Goal: Task Accomplishment & Management: Complete application form

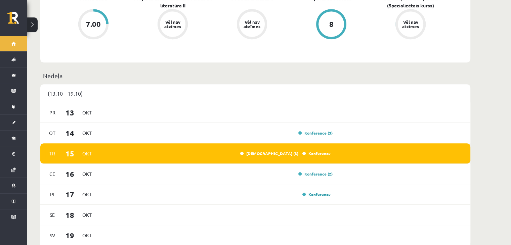
scroll to position [422, 0]
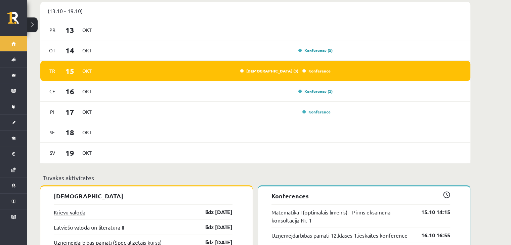
click at [69, 208] on link "Krievu valoda" at bounding box center [70, 212] width 32 height 8
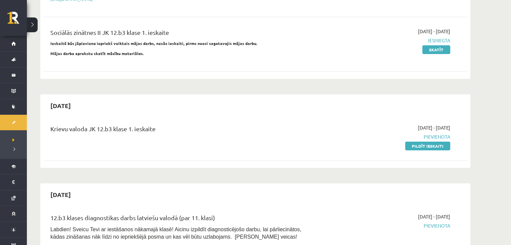
scroll to position [167, 0]
click at [418, 144] on link "Pildīt ieskaiti" at bounding box center [427, 146] width 45 height 9
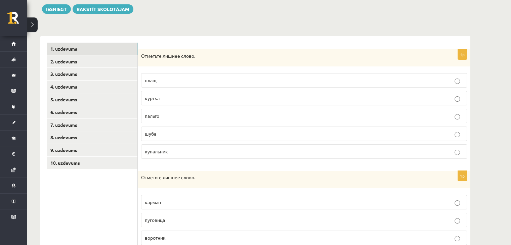
scroll to position [89, 0]
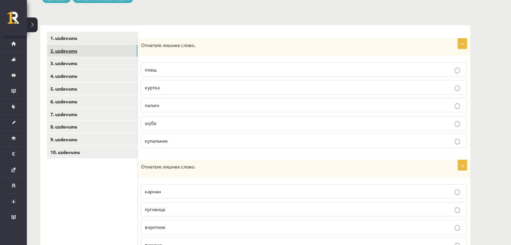
click at [132, 53] on link "2. uzdevums" at bounding box center [92, 51] width 90 height 12
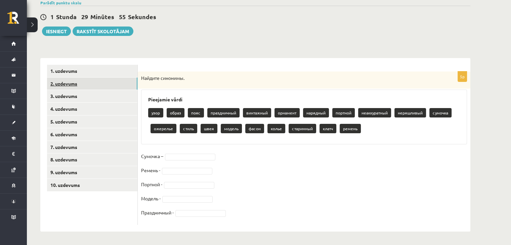
scroll to position [56, 0]
click at [134, 96] on link "3. uzdevums" at bounding box center [92, 96] width 90 height 12
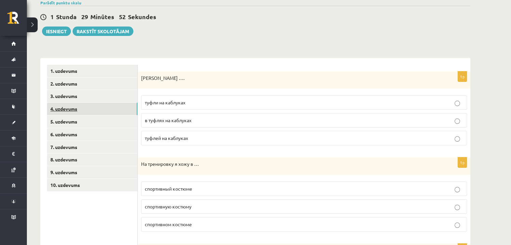
click at [133, 111] on link "4. uzdevums" at bounding box center [92, 109] width 90 height 12
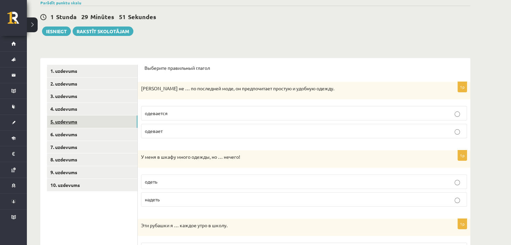
click at [135, 124] on link "5. uzdevums" at bounding box center [92, 122] width 90 height 12
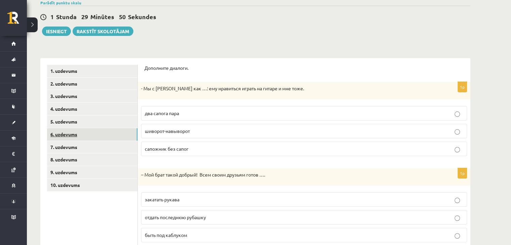
click at [134, 139] on link "6. uzdevums" at bounding box center [92, 134] width 90 height 12
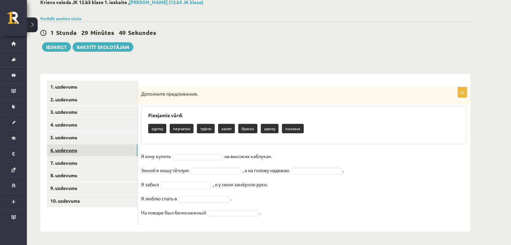
scroll to position [40, 0]
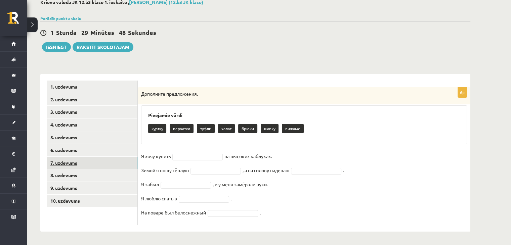
click at [136, 158] on link "7. uzdevums" at bounding box center [92, 163] width 90 height 12
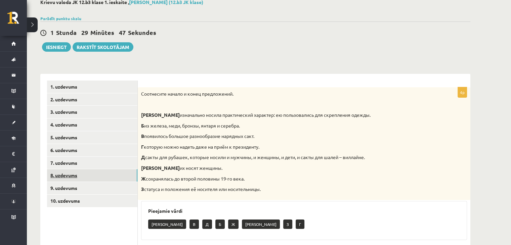
click at [131, 180] on link "8. uzdevums" at bounding box center [92, 175] width 90 height 12
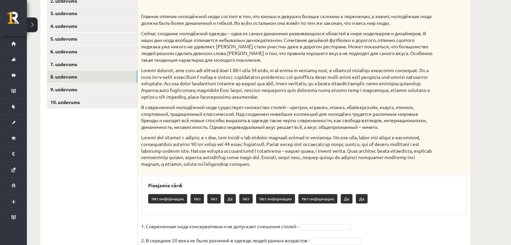
scroll to position [141, 0]
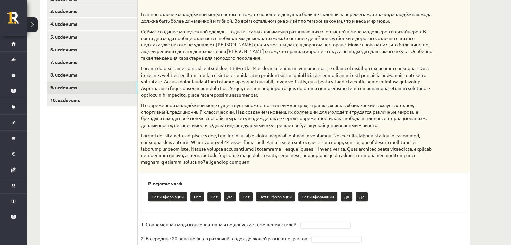
click at [76, 84] on link "9. uzdevums" at bounding box center [92, 87] width 90 height 12
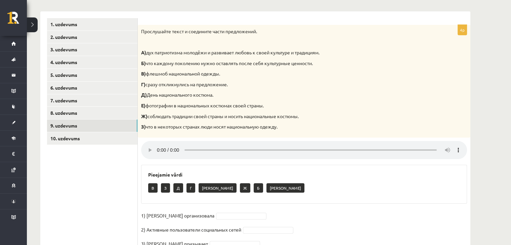
scroll to position [107, 0]
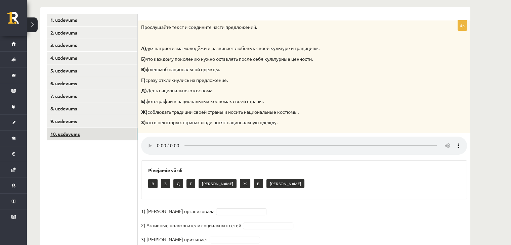
click at [115, 139] on link "10. uzdevums" at bounding box center [92, 134] width 90 height 12
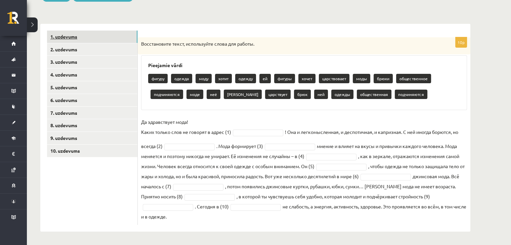
click at [115, 35] on link "1. uzdevums" at bounding box center [92, 37] width 90 height 12
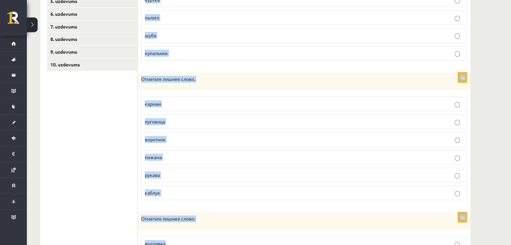
scroll to position [294, 0]
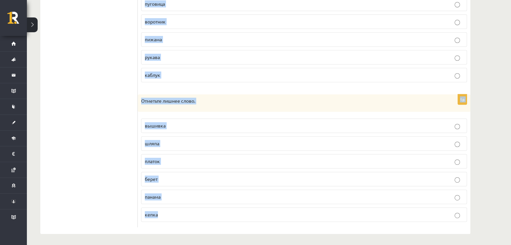
drag, startPoint x: 141, startPoint y: 40, endPoint x: 307, endPoint y: 257, distance: 272.7
copy form "Отметьте лишнее слово. плащ куртка пальто шуба купальник 1p Отметьте лишнее сло…"
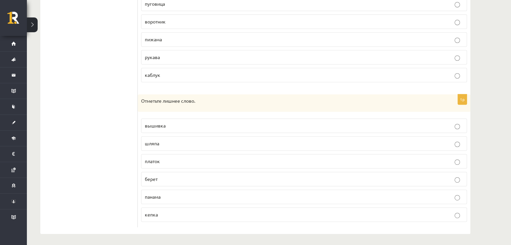
click at [122, 46] on ul "1. uzdevums 2. uzdevums 3. uzdevums 4. uzdevums 5. uzdevums 6. uzdevums 7. uzde…" at bounding box center [92, 26] width 91 height 401
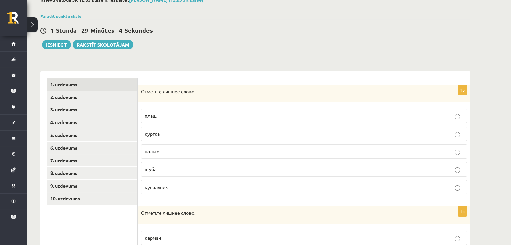
scroll to position [46, 0]
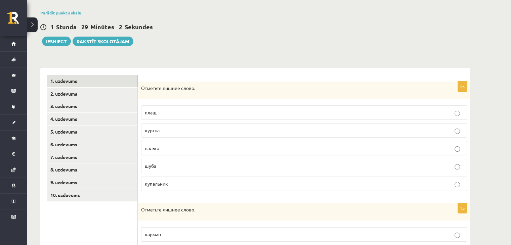
click at [188, 186] on p "купальник" at bounding box center [304, 184] width 319 height 7
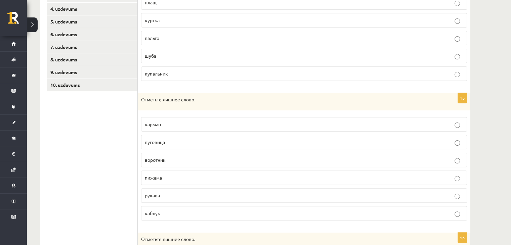
scroll to position [156, 0]
click at [191, 175] on p "пижама" at bounding box center [304, 177] width 319 height 7
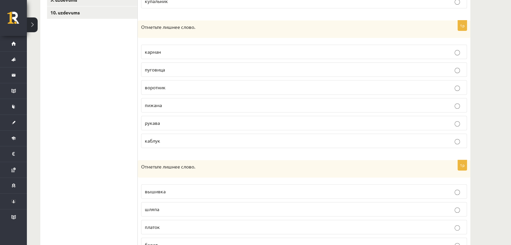
scroll to position [294, 0]
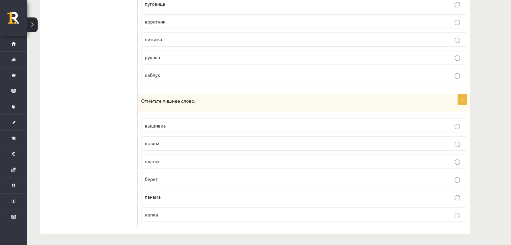
click at [244, 124] on p "вышивка" at bounding box center [304, 125] width 319 height 7
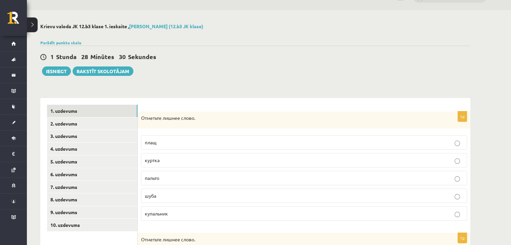
scroll to position [0, 0]
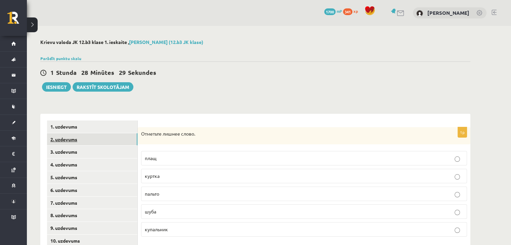
click at [132, 137] on link "2. uzdevums" at bounding box center [92, 139] width 90 height 12
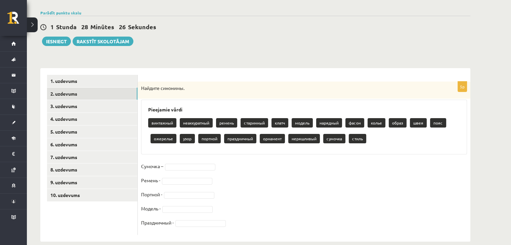
scroll to position [56, 0]
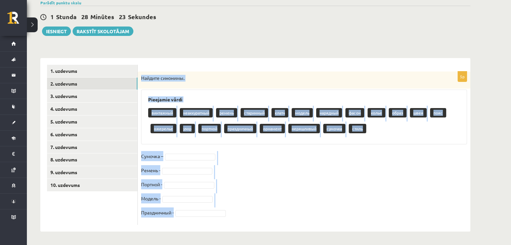
drag, startPoint x: 137, startPoint y: 77, endPoint x: 242, endPoint y: 220, distance: 177.2
click at [242, 220] on div "5p Найдите синонимы. Pieejamie vārdi винтажный неаккуратный ремень старинный кл…" at bounding box center [304, 149] width 333 height 154
copy div "Найдите синонимы. Pieejamie vārdi винтажный неаккуратный ремень старинный клатч…"
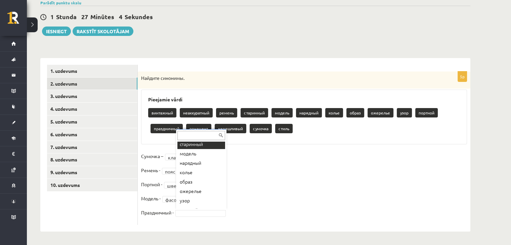
scroll to position [38, 0]
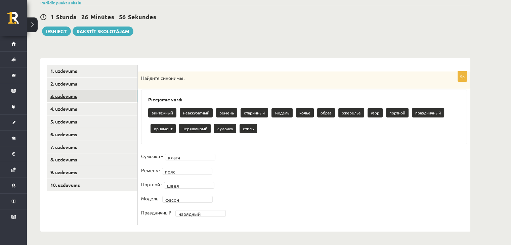
click at [118, 92] on link "3. uzdevums" at bounding box center [92, 96] width 90 height 12
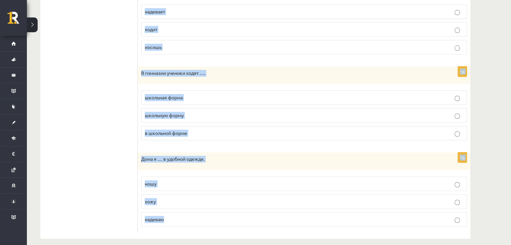
scroll to position [754, 0]
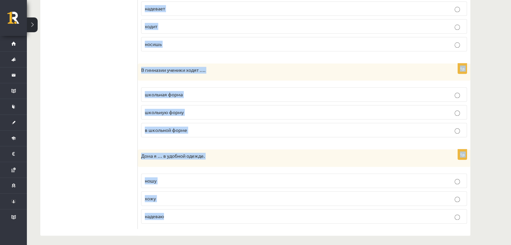
drag, startPoint x: 140, startPoint y: 76, endPoint x: 263, endPoint y: 243, distance: 207.6
copy form "Анна купила …. туфли на каблуках в туфлях на каблуках туфлей на каблуках 1p На …"
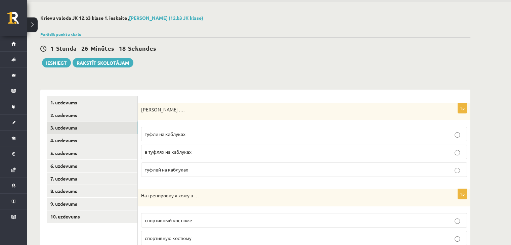
scroll to position [26, 0]
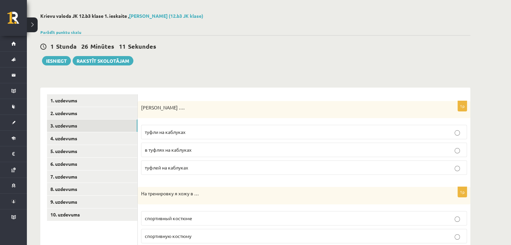
click at [227, 129] on p "туфли на каблуках" at bounding box center [304, 132] width 319 height 7
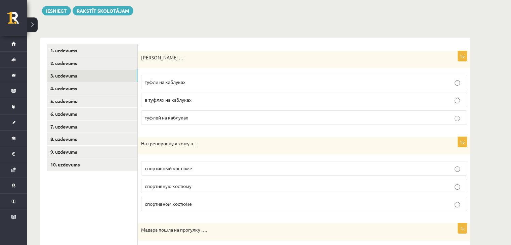
scroll to position [76, 0]
click at [191, 205] on span "спортивном костюме" at bounding box center [168, 204] width 47 height 6
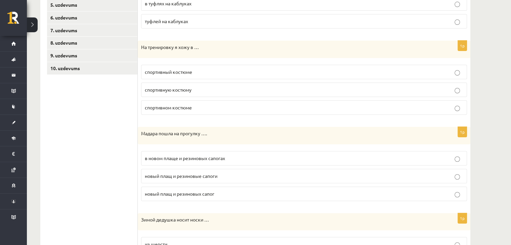
scroll to position [174, 0]
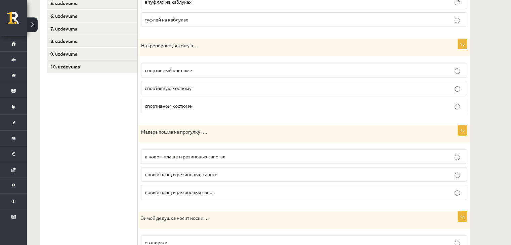
click at [229, 159] on p "в новом плаще и резиновых сапогах" at bounding box center [304, 156] width 319 height 7
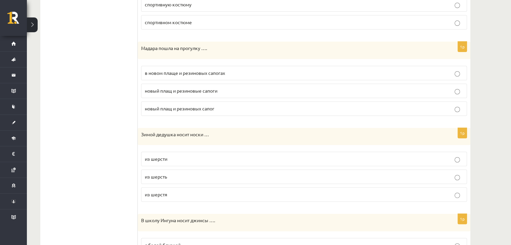
scroll to position [258, 0]
click at [160, 157] on span "из шерсти" at bounding box center [156, 159] width 23 height 6
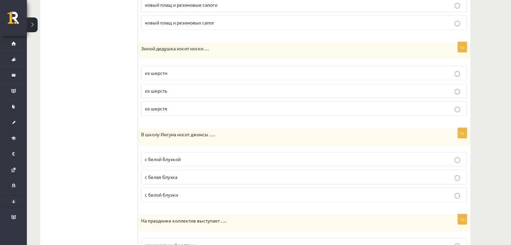
scroll to position [346, 0]
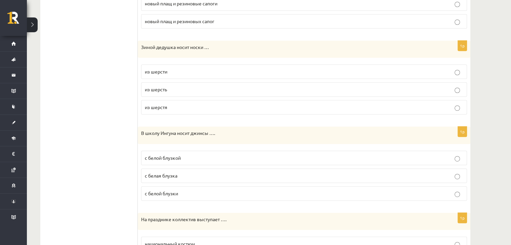
click at [157, 158] on span "с белой блузкой" at bounding box center [163, 158] width 36 height 6
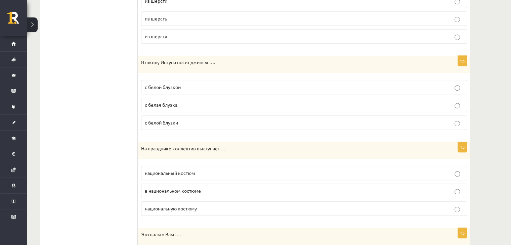
scroll to position [417, 0]
click at [190, 193] on label "в национальном костюме" at bounding box center [304, 191] width 326 height 14
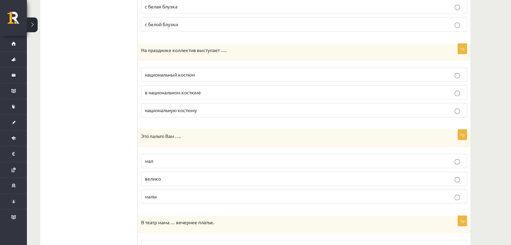
scroll to position [516, 0]
click at [171, 175] on p "велико" at bounding box center [304, 178] width 319 height 7
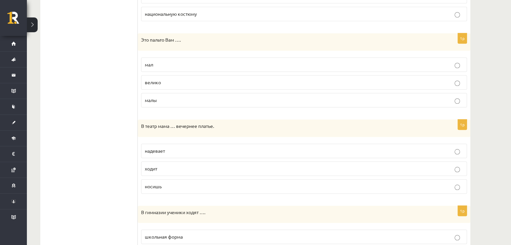
scroll to position [619, 0]
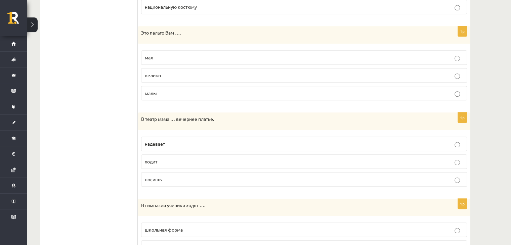
click at [158, 148] on fieldset "надевает ходит носишь" at bounding box center [304, 160] width 326 height 55
click at [154, 143] on span "надевает" at bounding box center [155, 144] width 20 height 6
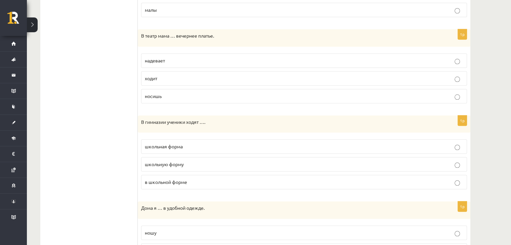
scroll to position [725, 0]
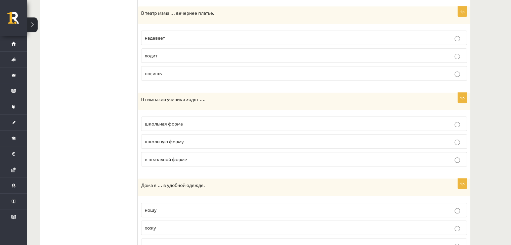
click at [198, 156] on p "в школьной форме" at bounding box center [304, 159] width 319 height 7
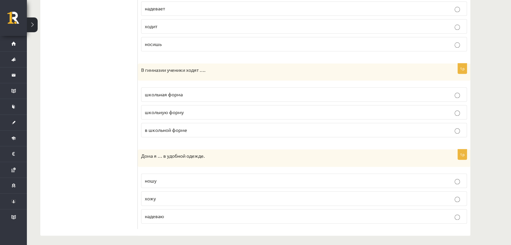
click at [207, 195] on p "хожу" at bounding box center [304, 198] width 319 height 7
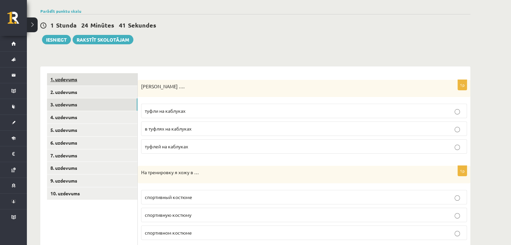
scroll to position [40, 0]
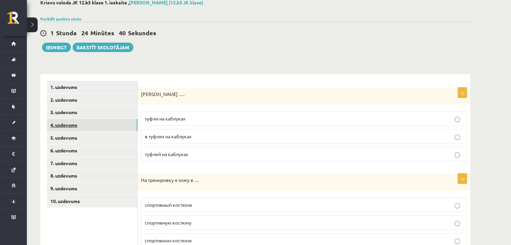
click at [128, 125] on link "4. uzdevums" at bounding box center [92, 125] width 90 height 12
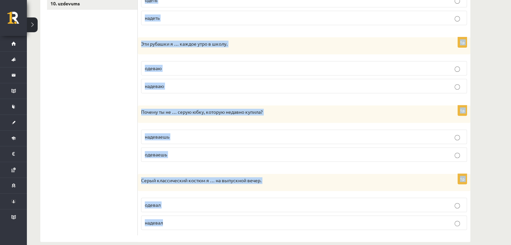
scroll to position [247, 0]
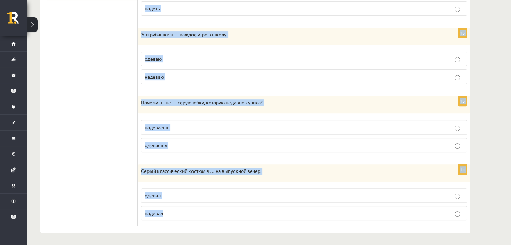
drag, startPoint x: 144, startPoint y: 82, endPoint x: 246, endPoint y: 260, distance: 204.9
copy form "Выберите правильный глагол 1p Антон не … по последней моде, он предпочитает про…"
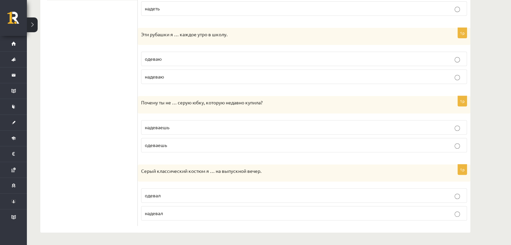
click at [110, 43] on ul "1. uzdevums 2. uzdevums 3. uzdevums 4. uzdevums 5. uzdevums 6. uzdevums 7. uzde…" at bounding box center [92, 50] width 91 height 353
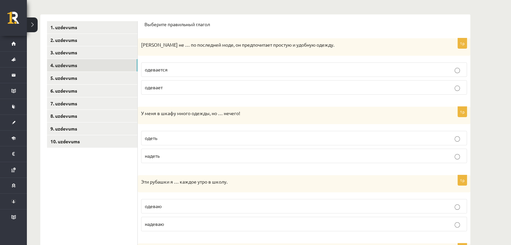
scroll to position [99, 0]
click at [193, 69] on p "одевается" at bounding box center [304, 70] width 319 height 7
click at [192, 153] on p "надеть" at bounding box center [304, 156] width 319 height 7
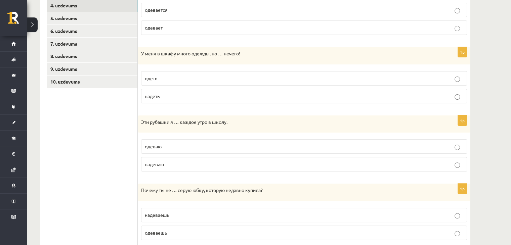
scroll to position [160, 0]
click at [195, 168] on label "надеваю" at bounding box center [304, 164] width 326 height 14
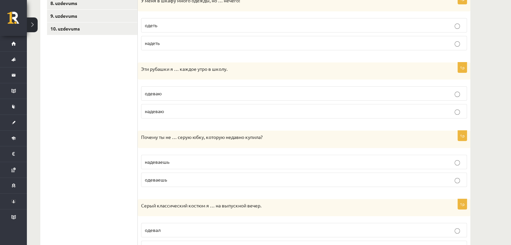
scroll to position [214, 0]
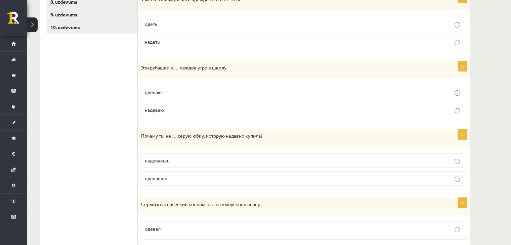
click at [198, 160] on p "надеваешь" at bounding box center [304, 160] width 319 height 7
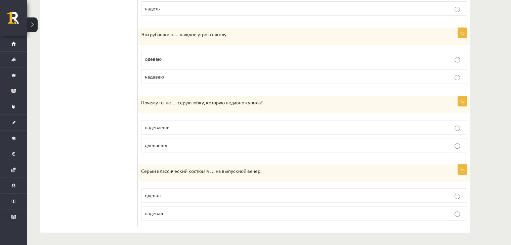
click at [156, 211] on span "надевал" at bounding box center [154, 213] width 18 height 6
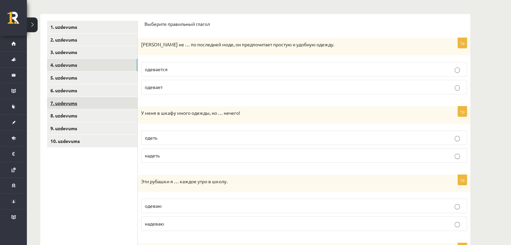
scroll to position [100, 0]
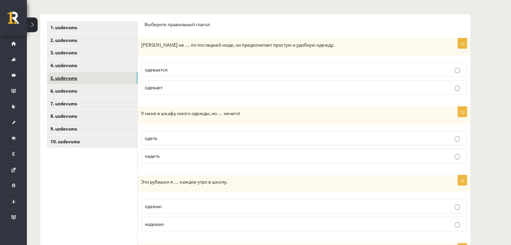
click at [87, 77] on link "5. uzdevums" at bounding box center [92, 78] width 90 height 12
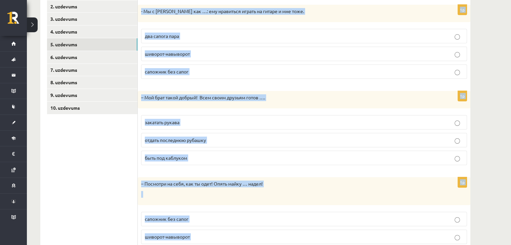
scroll to position [174, 0]
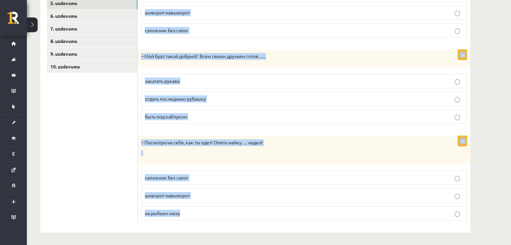
drag, startPoint x: 143, startPoint y: 23, endPoint x: 262, endPoint y: 222, distance: 231.7
click at [262, 222] on div "Дополните диалоги. 1p - Мы с Артуром как …: ему нравиться играть на гитаре и мн…" at bounding box center [304, 85] width 333 height 293
copy form "Дополните диалоги. 1p - Мы с Артуром как …: ему нравиться играть на гитаре и мн…"
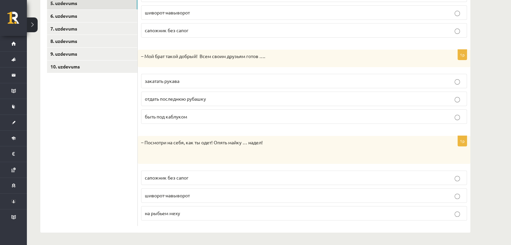
click at [136, 97] on ul "1. uzdevums 2. uzdevums 3. uzdevums 4. uzdevums 5. uzdevums 6. uzdevums 7. uzde…" at bounding box center [92, 86] width 91 height 280
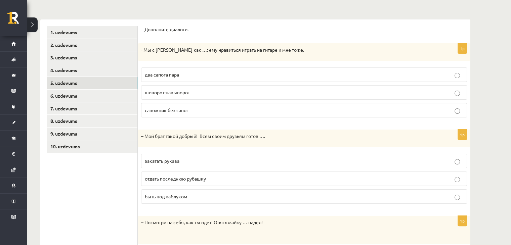
scroll to position [94, 0]
click at [171, 77] on p "два сапога пара" at bounding box center [304, 75] width 319 height 7
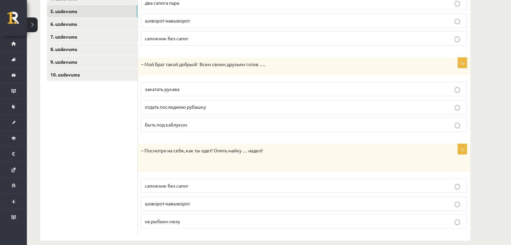
scroll to position [174, 0]
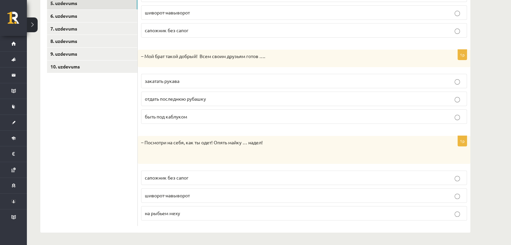
click at [201, 97] on span "отдать последнюю рубашку" at bounding box center [175, 99] width 61 height 6
click at [241, 193] on p "шиворот-навыворот" at bounding box center [304, 195] width 319 height 7
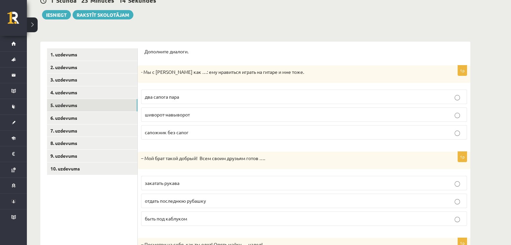
scroll to position [63, 0]
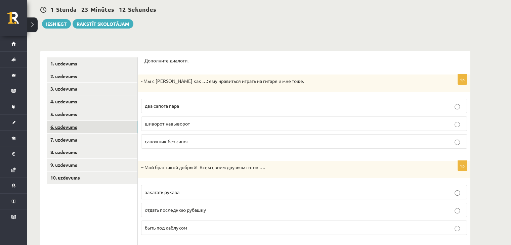
click at [112, 128] on link "6. uzdevums" at bounding box center [92, 127] width 90 height 12
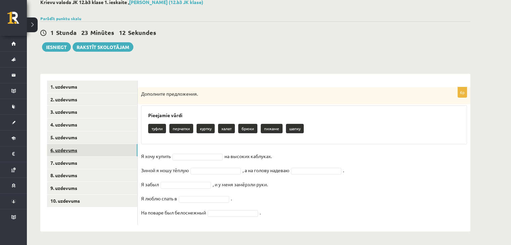
scroll to position [40, 0]
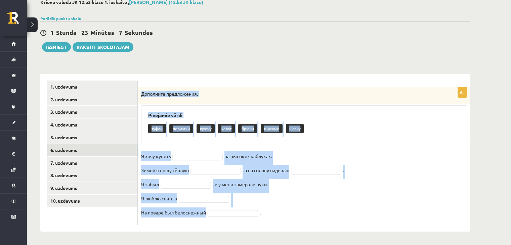
drag, startPoint x: 139, startPoint y: 93, endPoint x: 249, endPoint y: 220, distance: 168.0
click at [249, 220] on div "6p Дополните предложения. Pieejamie vārdi туфли перчатки куртку халат брюки пиж…" at bounding box center [304, 156] width 333 height 138
copy div "Дополните предложения. Pieejamie vārdi туфли перчатки куртку халат брюки пижаме…"
click at [160, 75] on div "6p Дополните предложения. Pieejamie vārdi туфли перчатки куртку халат брюки пиж…" at bounding box center [304, 153] width 333 height 158
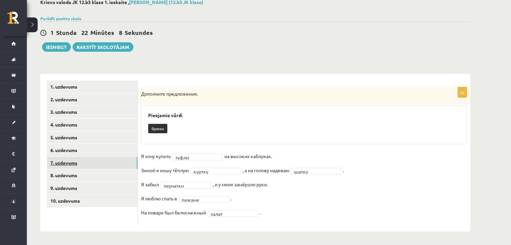
click at [117, 158] on link "7. uzdevums" at bounding box center [92, 163] width 90 height 12
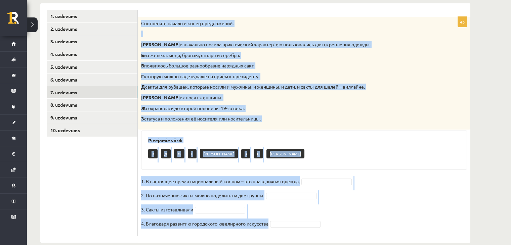
scroll to position [121, 0]
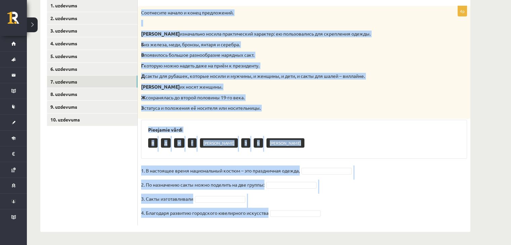
drag, startPoint x: 142, startPoint y: 92, endPoint x: 282, endPoint y: 237, distance: 201.6
click at [282, 237] on div "**********" at bounding box center [255, 75] width 457 height 341
copy div "Соотнесите начало и конец предложений. А изначально носила практический характе…"
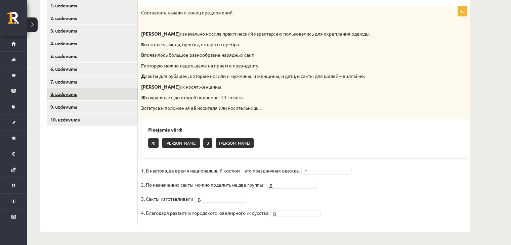
click at [117, 93] on link "8. uzdevums" at bounding box center [92, 94] width 90 height 12
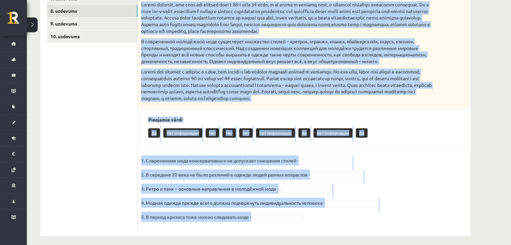
scroll to position [209, 0]
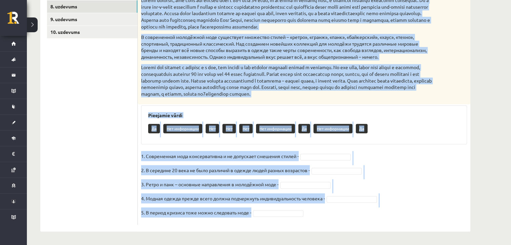
drag, startPoint x: 140, startPoint y: 11, endPoint x: 350, endPoint y: 248, distance: 317.0
copy div "Прочитайте текст и выполните задание. Главное отличие молодёжной моды состоит в…"
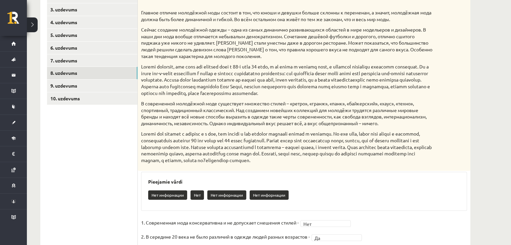
scroll to position [135, 0]
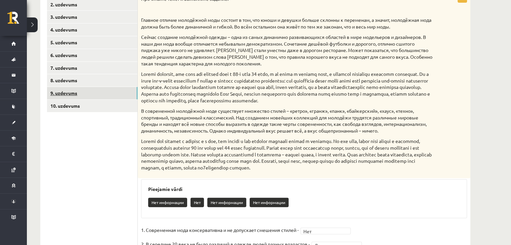
click at [132, 87] on link "9. uzdevums" at bounding box center [92, 93] width 90 height 12
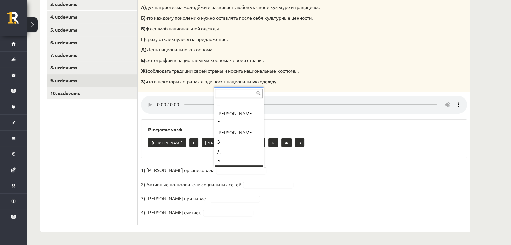
scroll to position [8, 0]
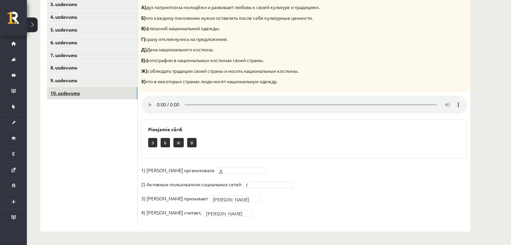
click at [103, 94] on link "10. uzdevums" at bounding box center [92, 93] width 90 height 12
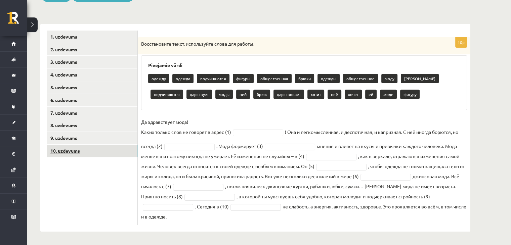
scroll to position [90, 0]
drag, startPoint x: 139, startPoint y: 43, endPoint x: 439, endPoint y: 216, distance: 346.3
click at [439, 216] on div "10p Восстановите текст, используйте слова для работы. Pieejamie vārdi одежду од…" at bounding box center [304, 131] width 333 height 188
copy div "Восстановите текст, используйте слова для работы. Pieejamie vārdi одежду одежда…"
click at [215, 100] on div "одежду одежда подчиняются фигуры общественная брюки одежды общественное моду бр…" at bounding box center [304, 88] width 312 height 32
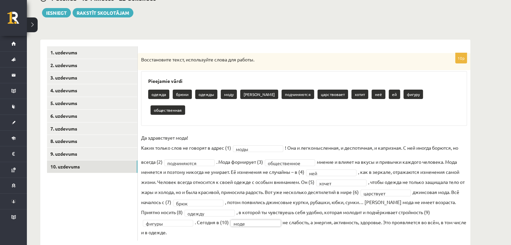
scroll to position [0, 0]
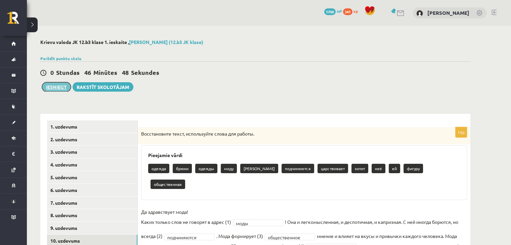
click at [65, 89] on button "Iesniegt" at bounding box center [56, 86] width 29 height 9
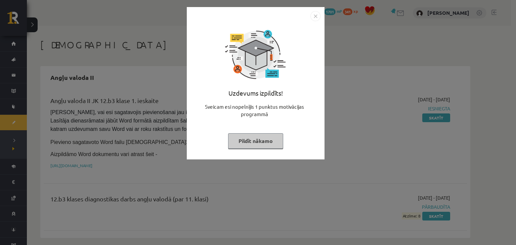
click at [261, 140] on button "Pildīt nākamo" at bounding box center [255, 140] width 55 height 15
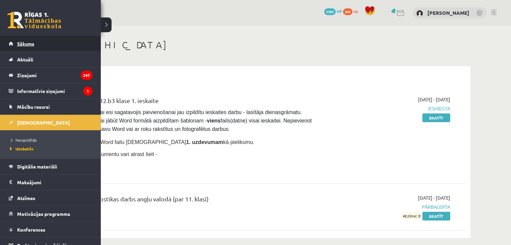
click at [12, 45] on link "Sākums" at bounding box center [51, 43] width 84 height 15
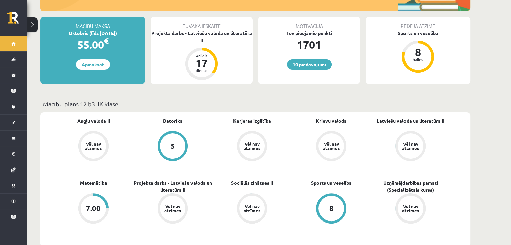
scroll to position [166, 0]
